Goal: Check status: Check status

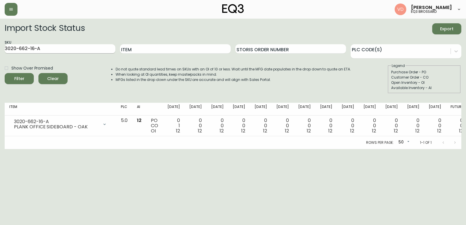
click at [79, 42] on div "SKU 3020-662-16-A" at bounding box center [60, 49] width 111 height 19
click at [75, 42] on div "SKU 3020-662-16-A" at bounding box center [60, 49] width 111 height 19
click at [78, 52] on input "3020-662-16-A" at bounding box center [60, 48] width 111 height 9
drag, startPoint x: 48, startPoint y: 50, endPoint x: 0, endPoint y: 38, distance: 49.2
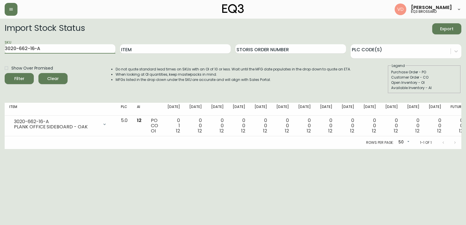
click at [0, 38] on main "Import Stock Status Export SKU 3020-662-16-A Item Storis Order Number PLC Code(…" at bounding box center [233, 84] width 466 height 130
paste input "54"
type input "3020-654-16-A"
click at [12, 76] on span "Filter" at bounding box center [19, 78] width 20 height 7
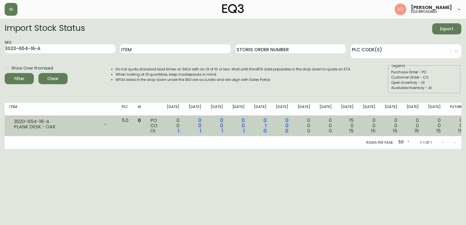
drag, startPoint x: 199, startPoint y: 131, endPoint x: 299, endPoint y: 132, distance: 100.5
click at [301, 132] on tr "3020-654-16-A PLANK DESK - OAK Opening Balance 1 ( [DATE] ) Available Inventory…" at bounding box center [236, 126] width 463 height 21
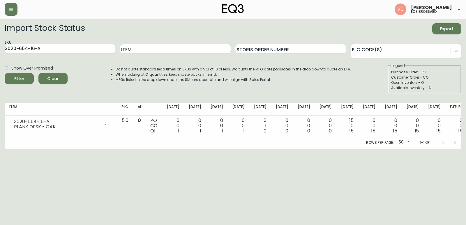
click at [275, 143] on div "Rows per page: 50 50 1-1 of 1" at bounding box center [233, 142] width 457 height 13
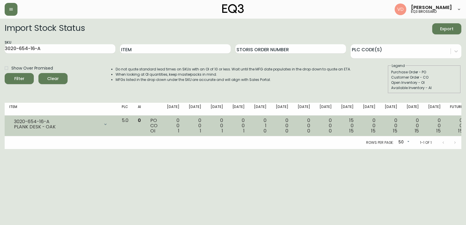
click at [353, 132] on span "15" at bounding box center [351, 131] width 4 height 7
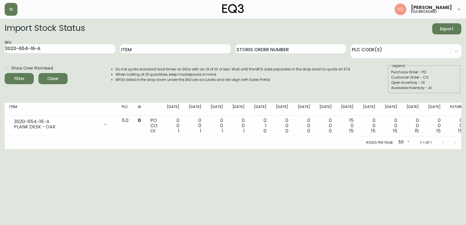
click at [340, 145] on div "Rows per page: 50 50 1-1 of 1" at bounding box center [233, 142] width 457 height 13
